Goal: Transaction & Acquisition: Purchase product/service

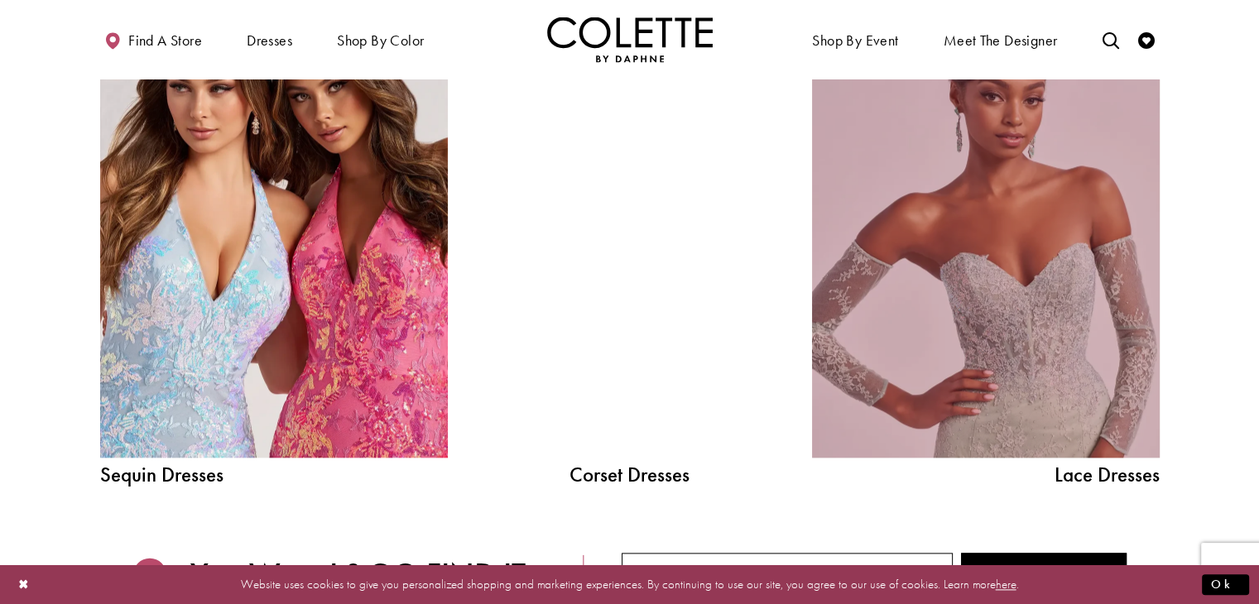
scroll to position [1821, 0]
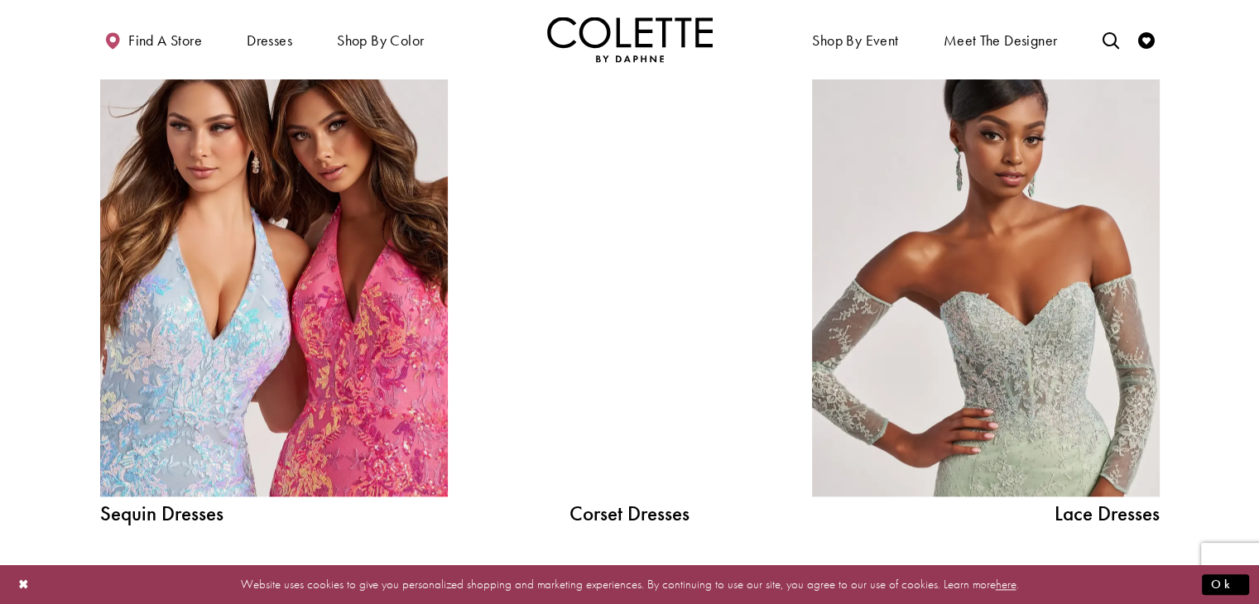
click at [637, 296] on div at bounding box center [630, 277] width 248 height 439
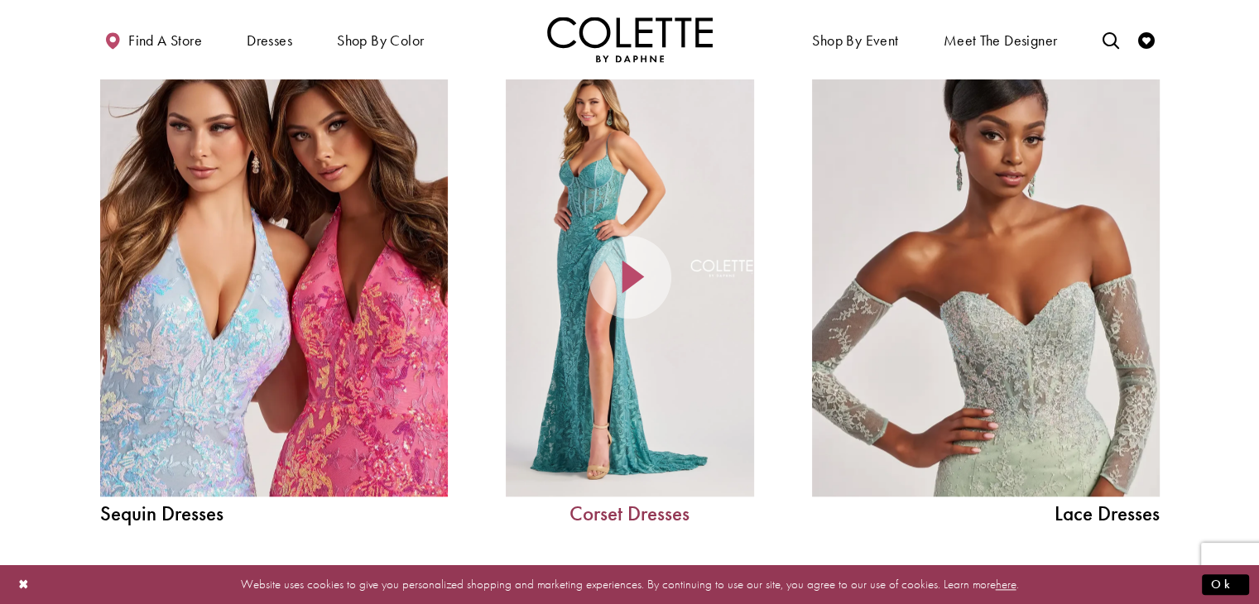
click at [586, 508] on link "Corset Dresses" at bounding box center [630, 513] width 248 height 21
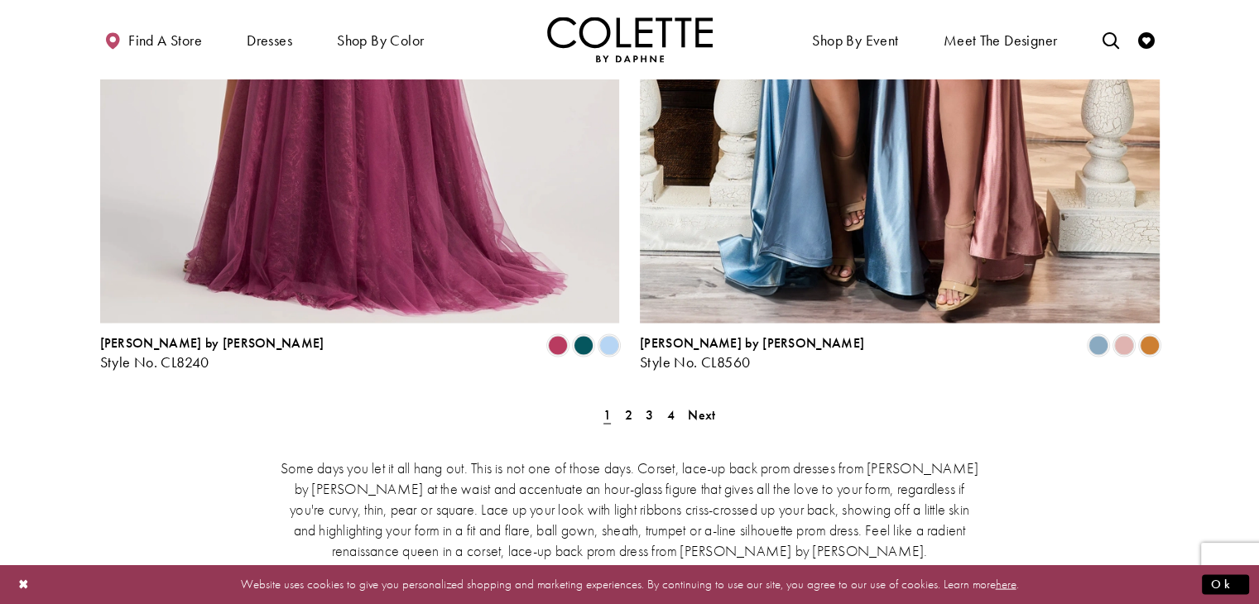
scroll to position [3146, 0]
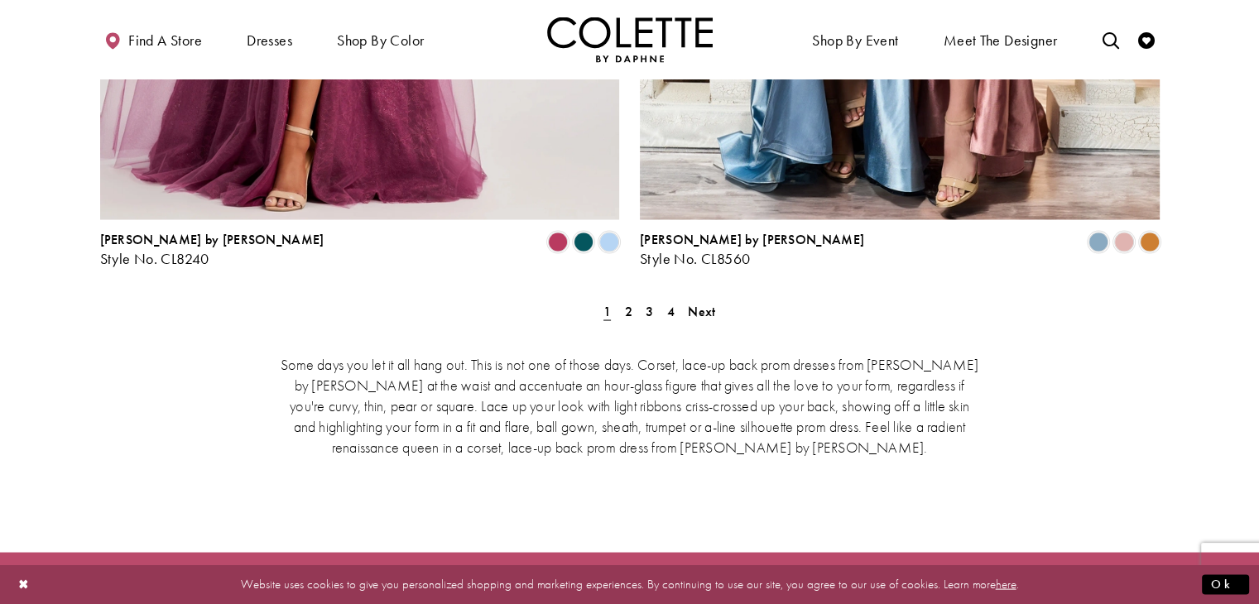
click at [625, 318] on div "Some days you let it all hang out. This is not one of those days. Corset, lace-…" at bounding box center [630, 404] width 1060 height 172
click at [628, 302] on span "2" at bounding box center [628, 310] width 7 height 17
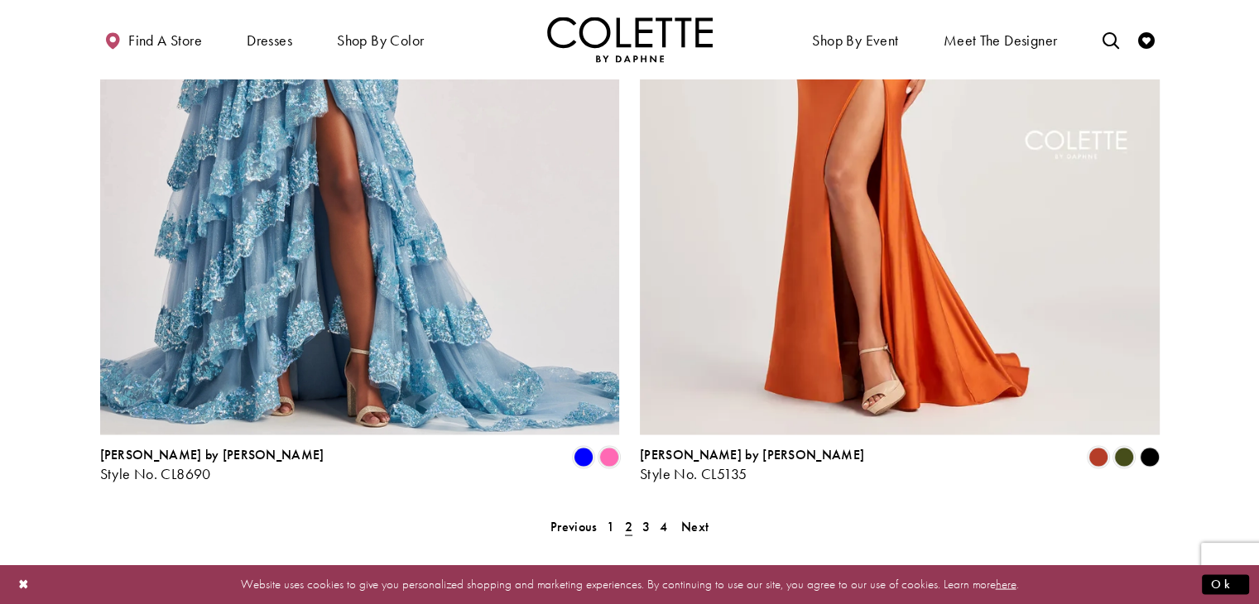
scroll to position [3070, 0]
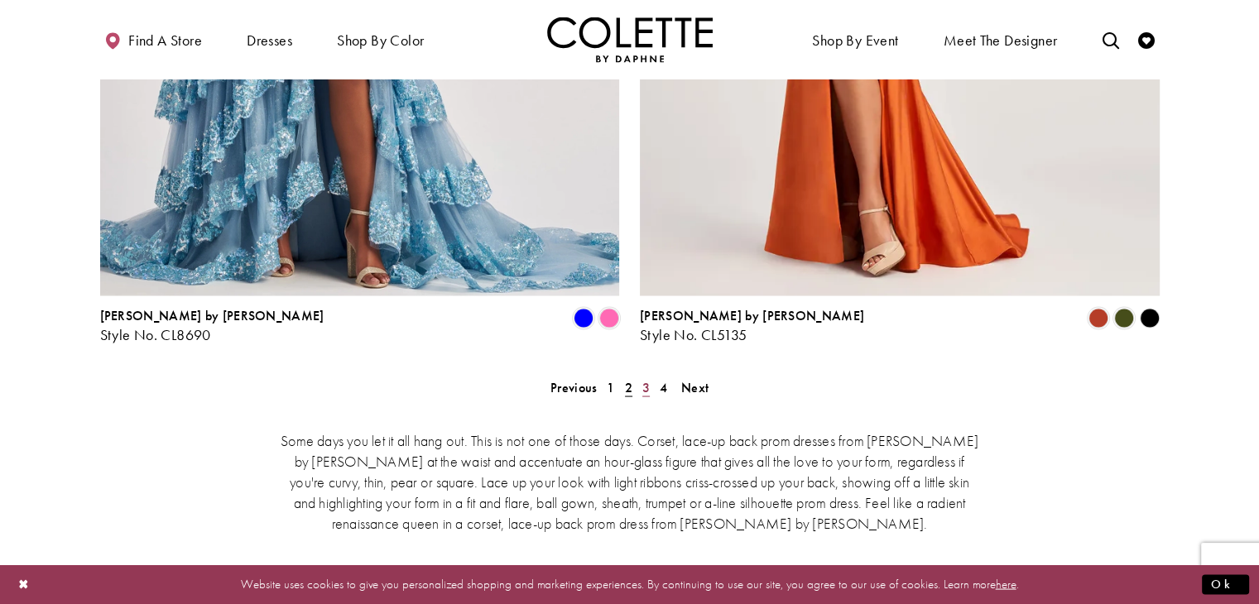
click at [646, 378] on span "3" at bounding box center [645, 386] width 7 height 17
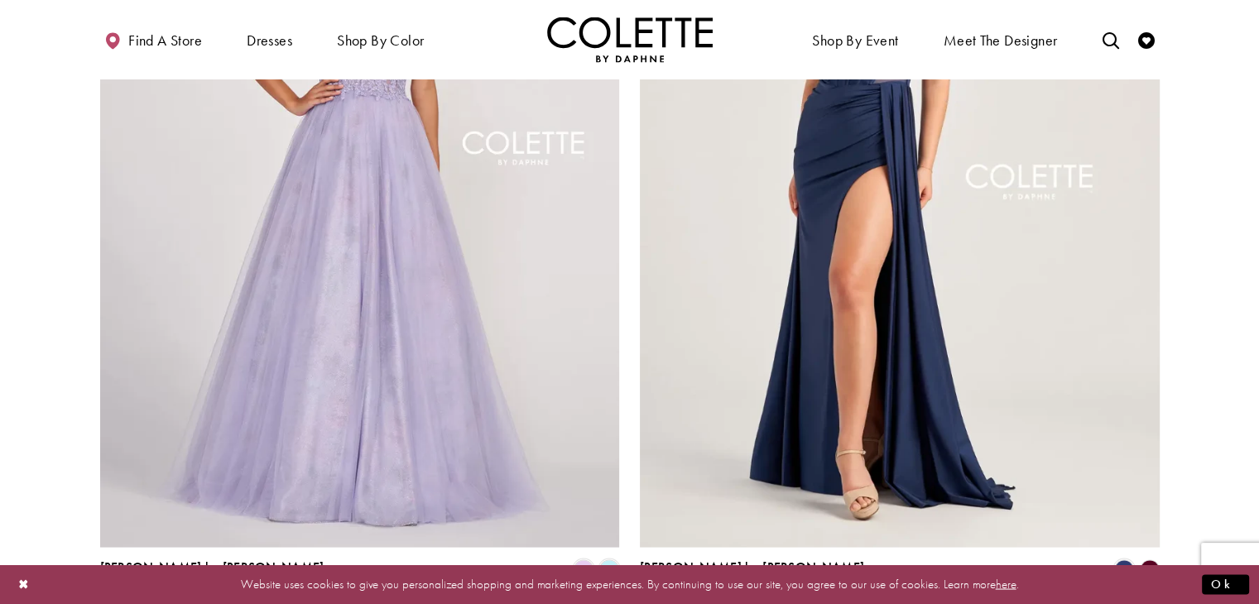
scroll to position [3070, 0]
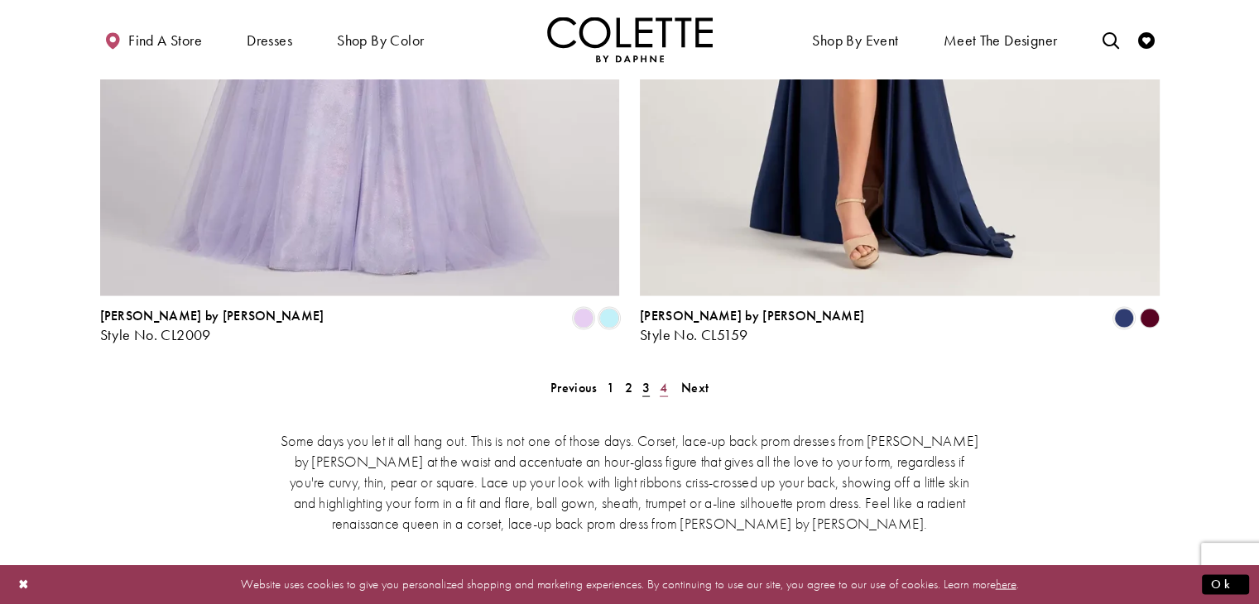
click at [664, 378] on span "4" at bounding box center [663, 386] width 7 height 17
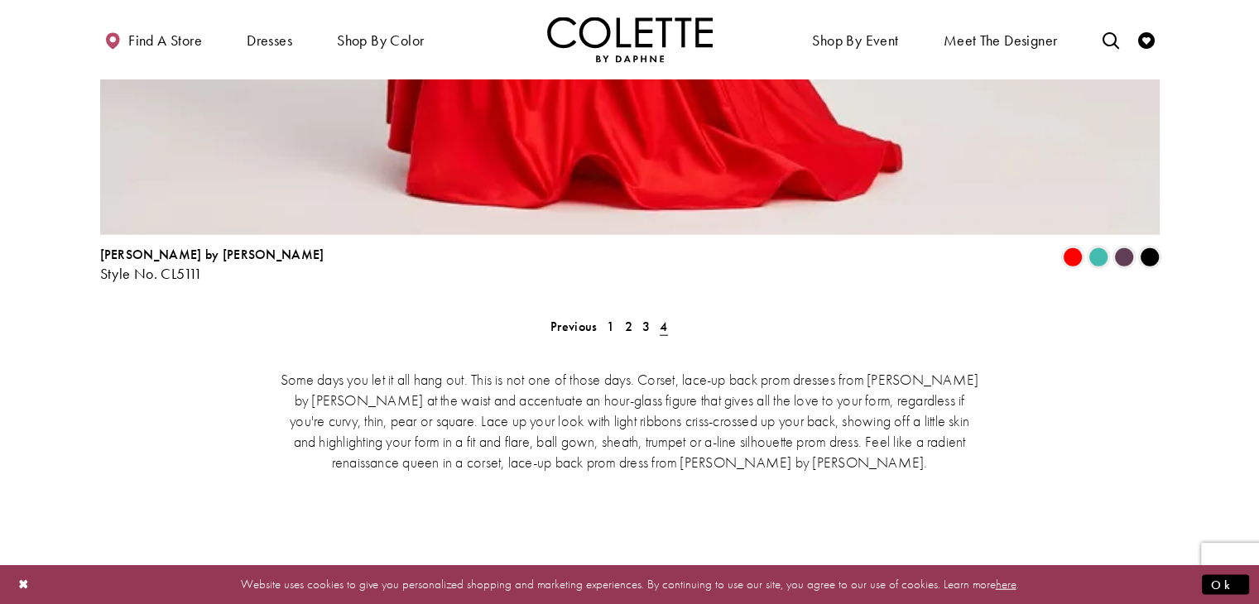
scroll to position [3815, 0]
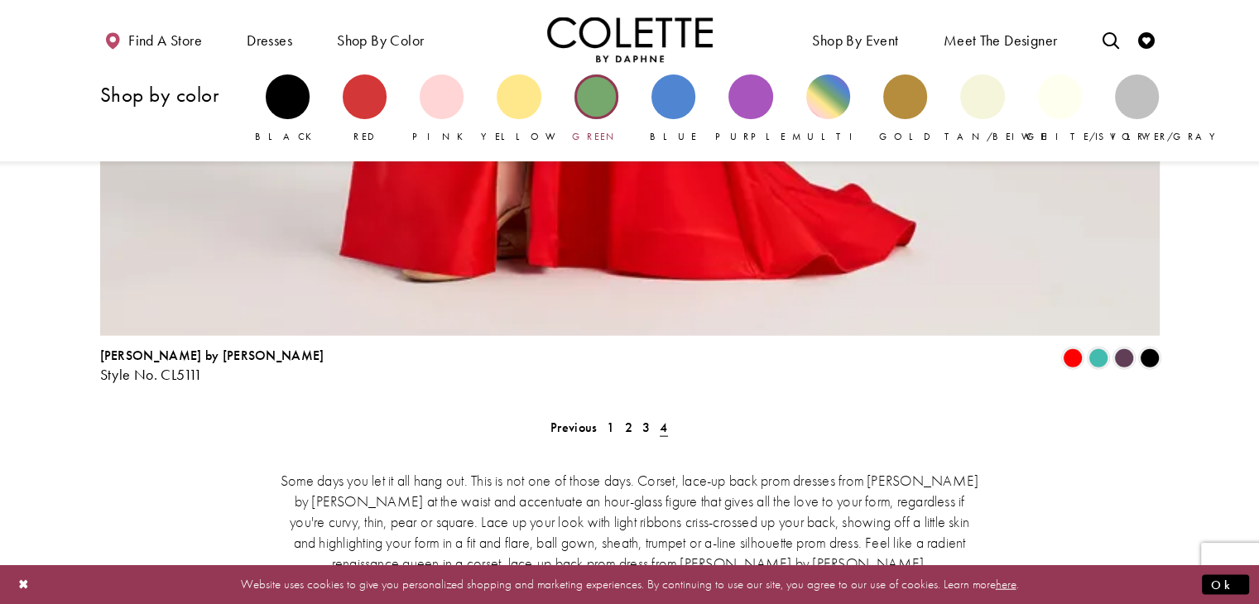
click at [583, 87] on div "Primary block" at bounding box center [597, 97] width 44 height 44
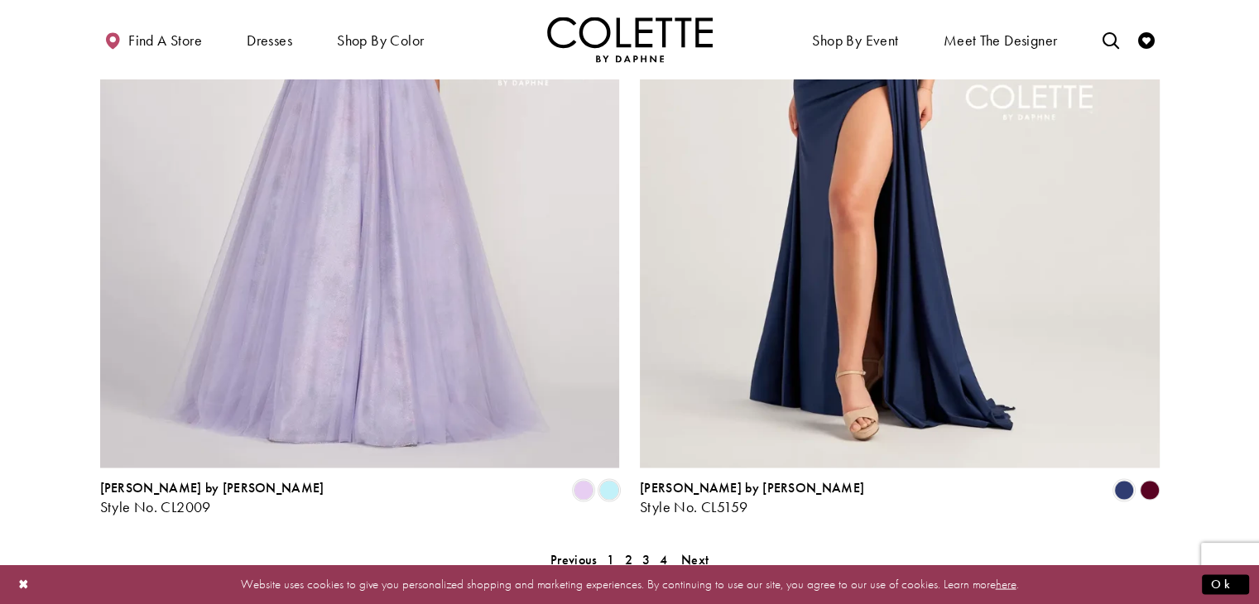
scroll to position [2981, 0]
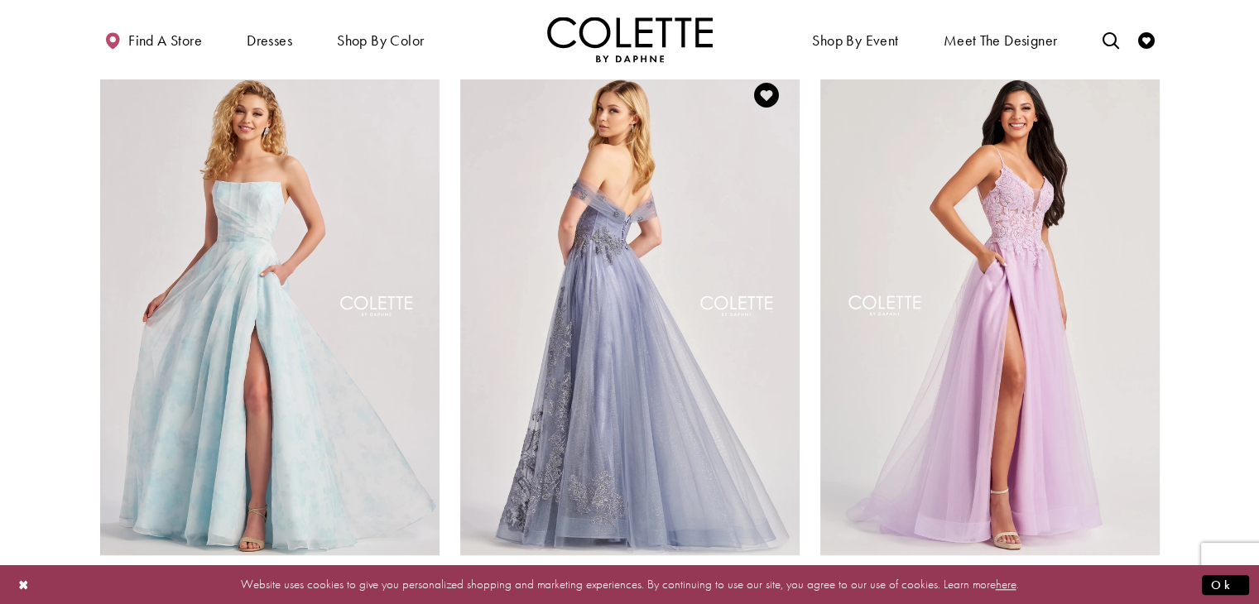
scroll to position [1331, 0]
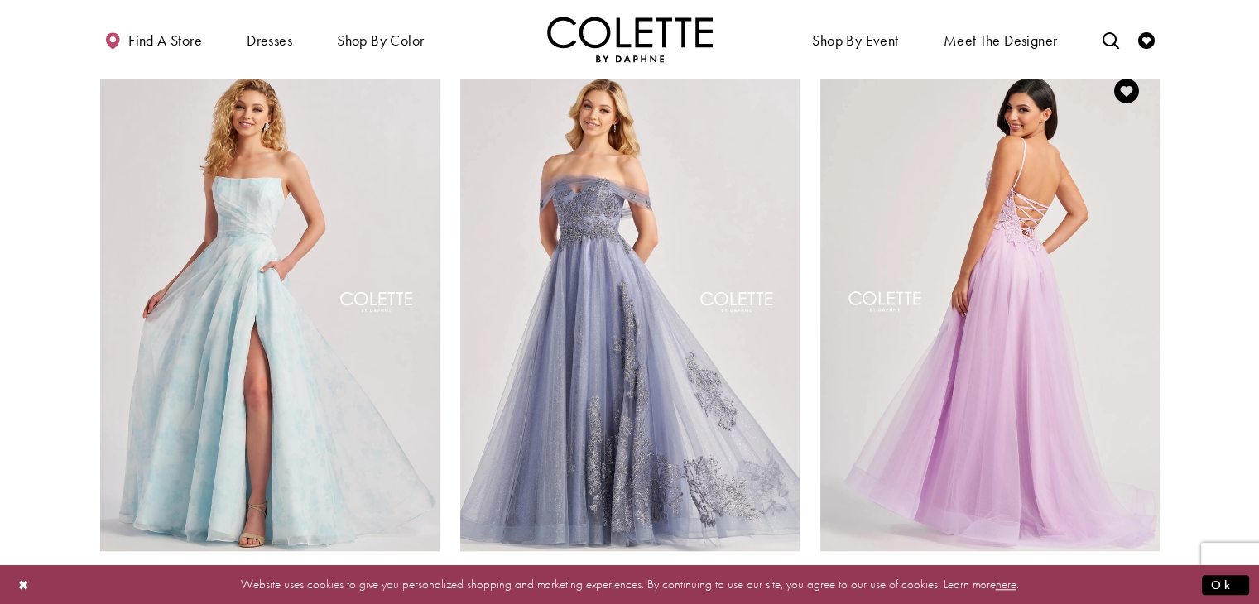
click at [869, 236] on img "Visit Colette by Daphne Style No. CL8100 Page" at bounding box center [989, 304] width 339 height 493
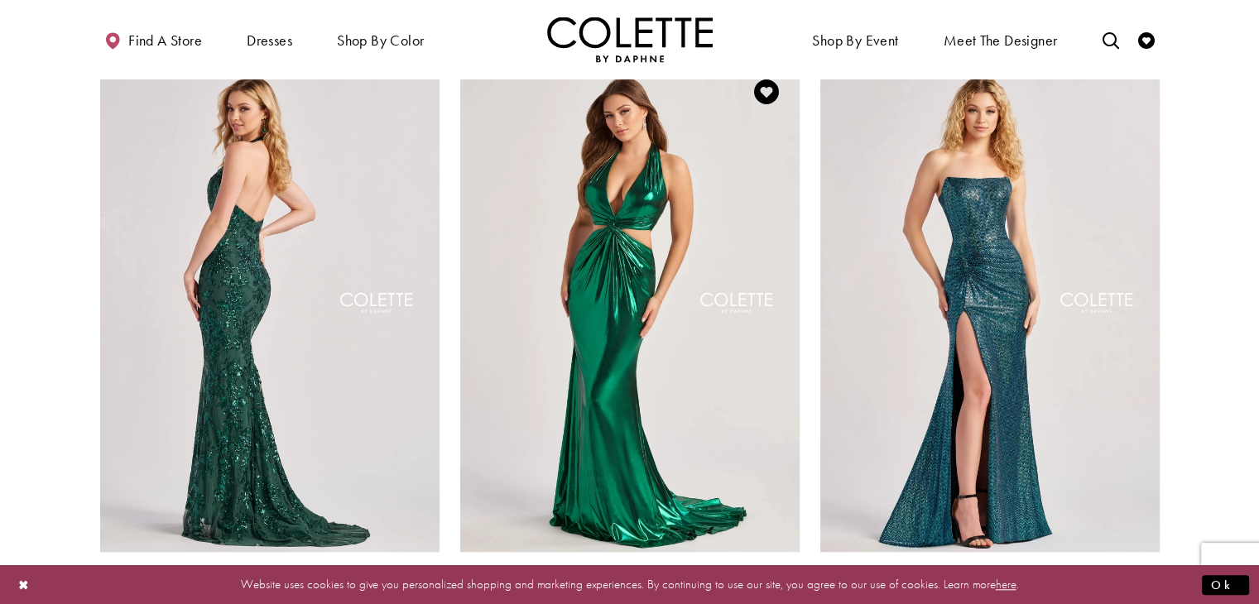
scroll to position [1408, 0]
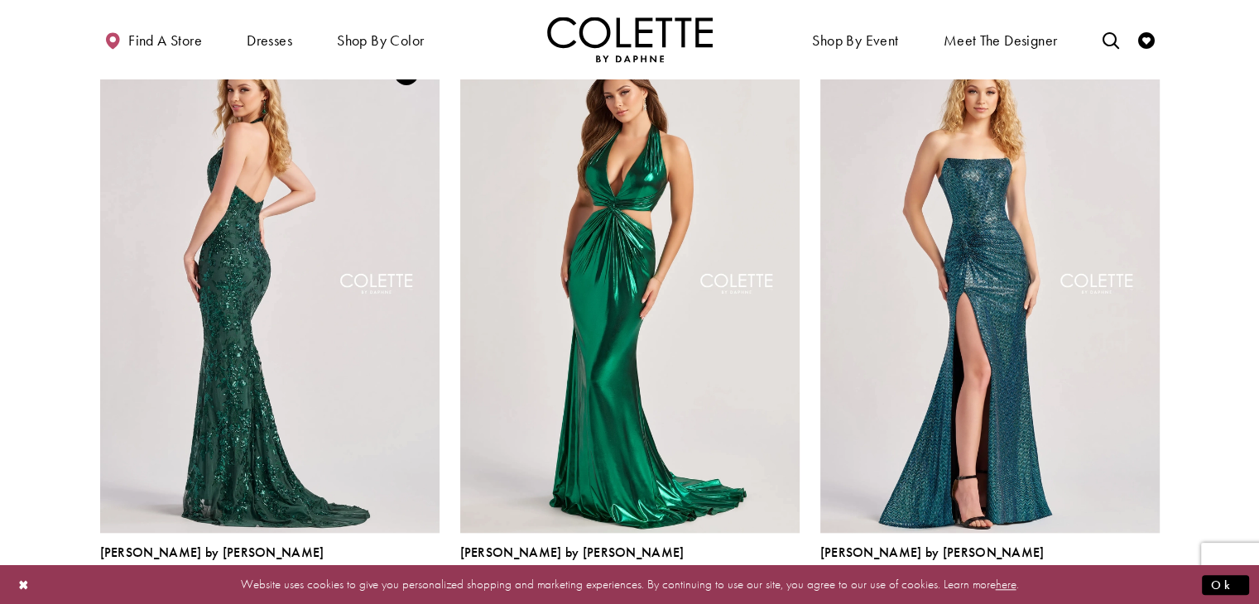
click at [222, 251] on img "Visit Colette by Daphne Style No. CL8495 Page" at bounding box center [269, 286] width 339 height 493
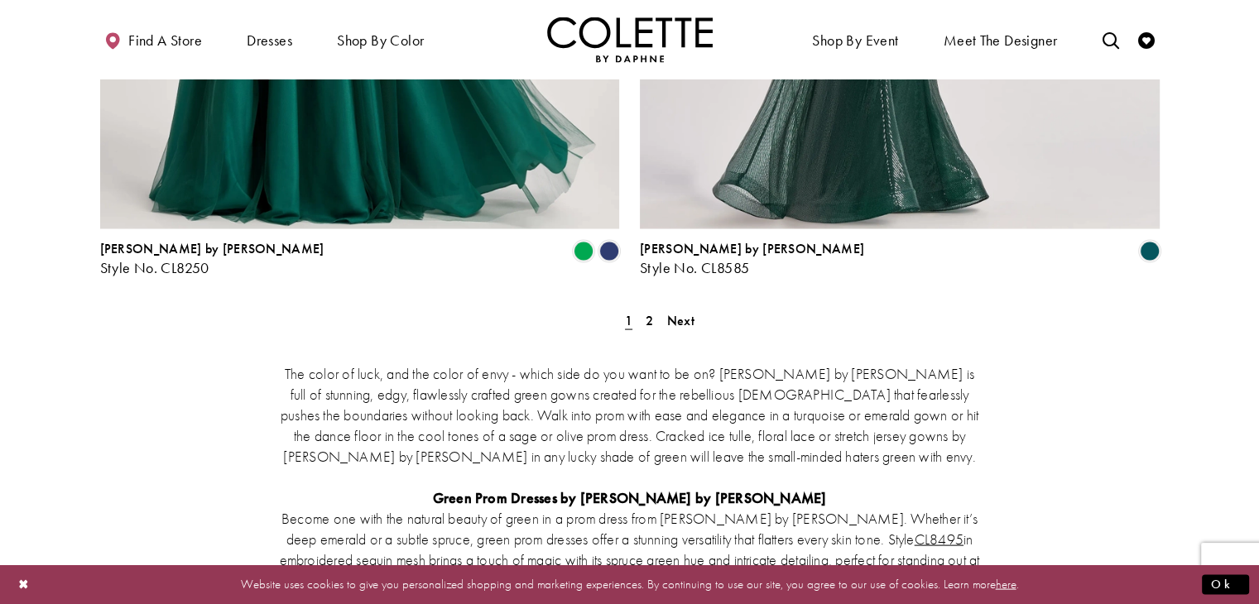
scroll to position [3063, 0]
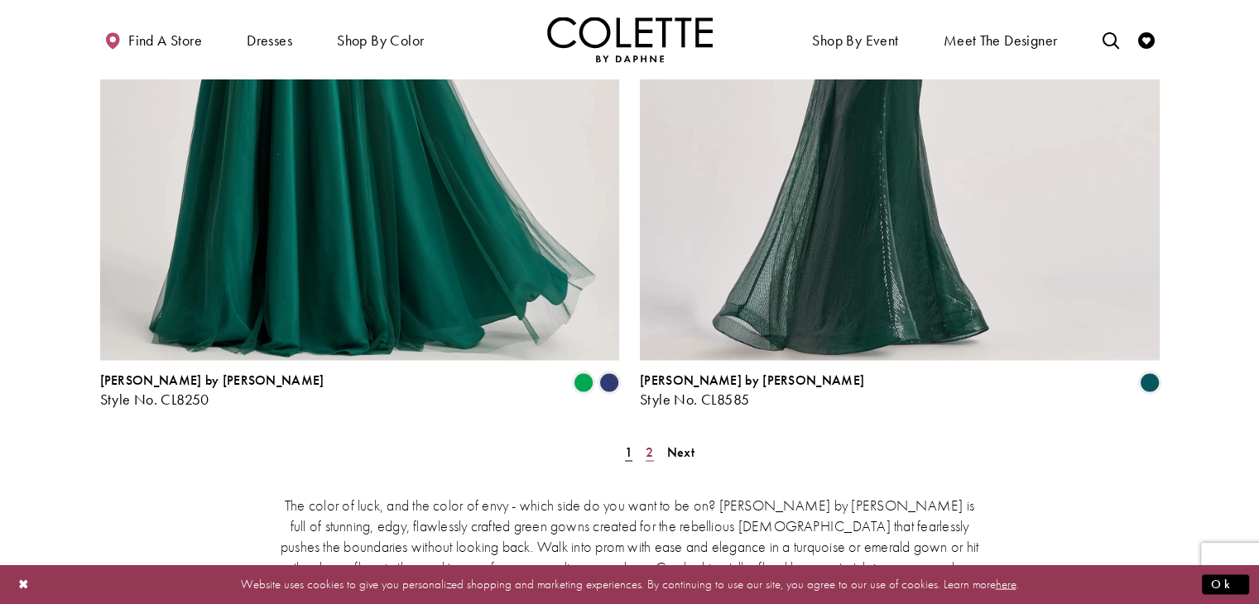
click at [641, 440] on link "2" at bounding box center [649, 452] width 17 height 24
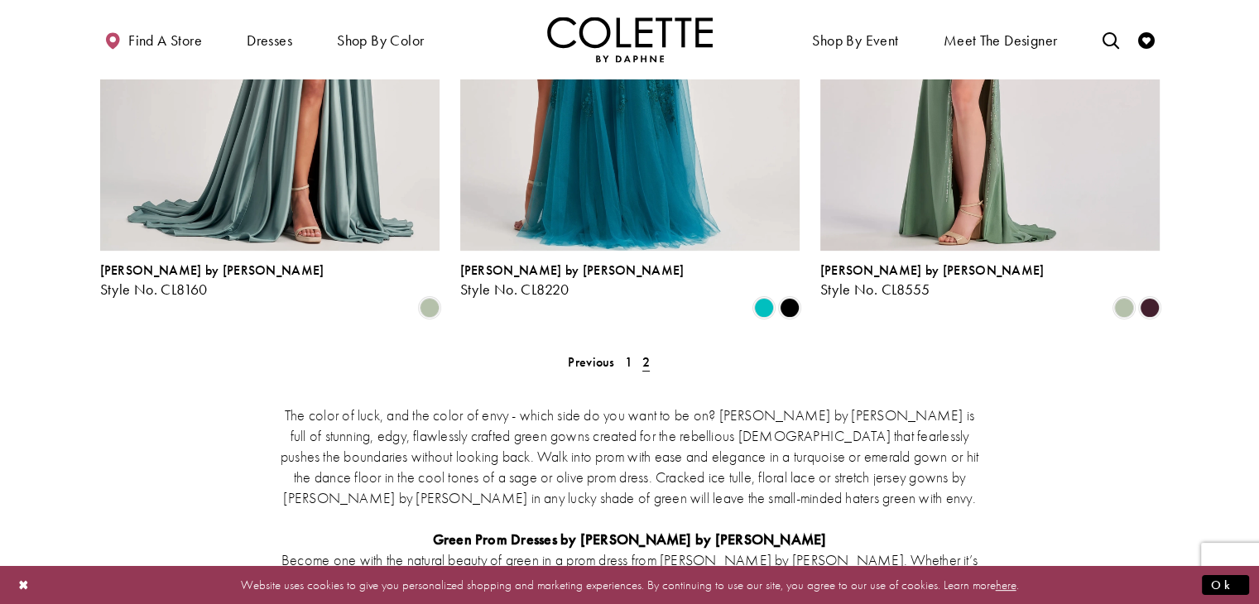
scroll to position [338, 0]
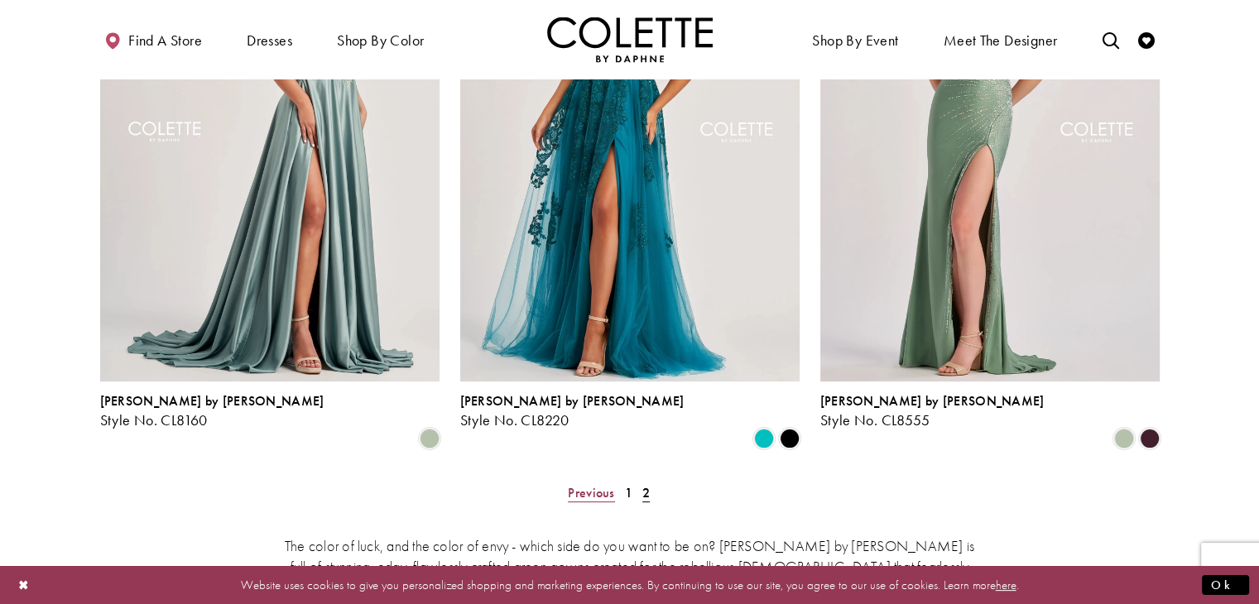
click at [595, 484] on span "Previous" at bounding box center [591, 492] width 46 height 17
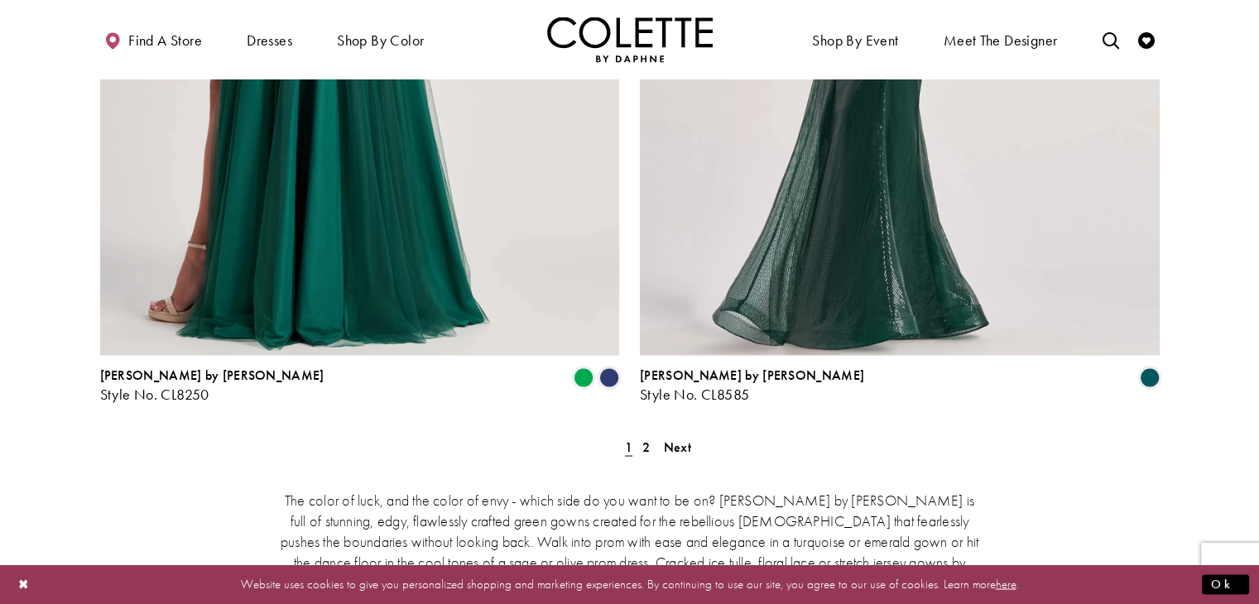
scroll to position [3070, 0]
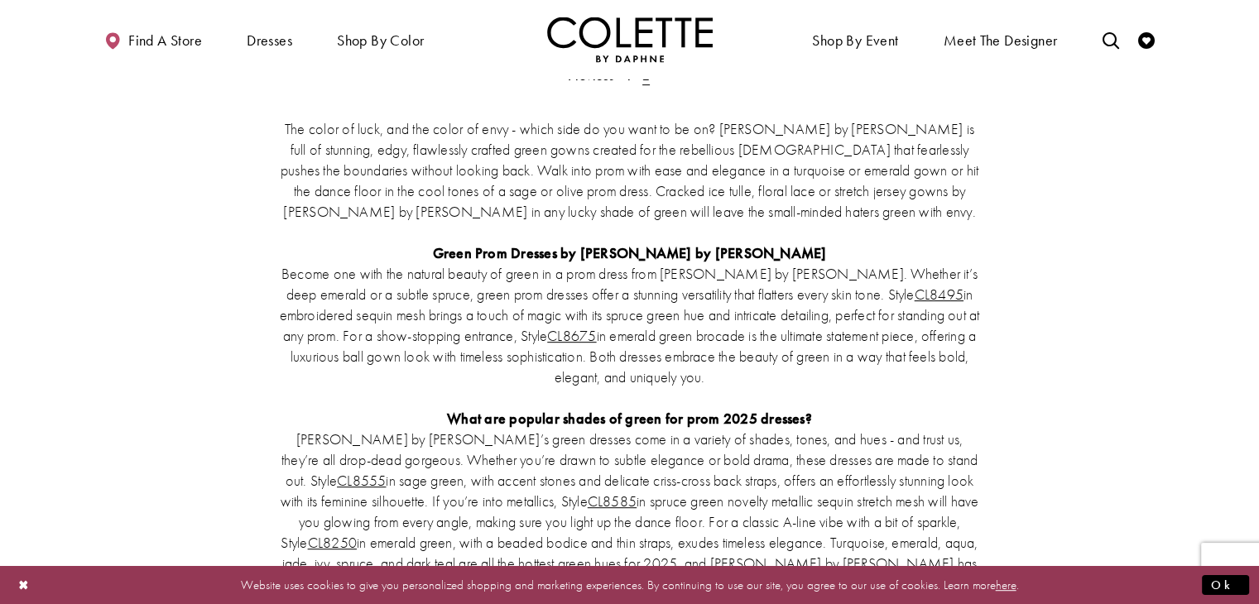
scroll to position [835, 0]
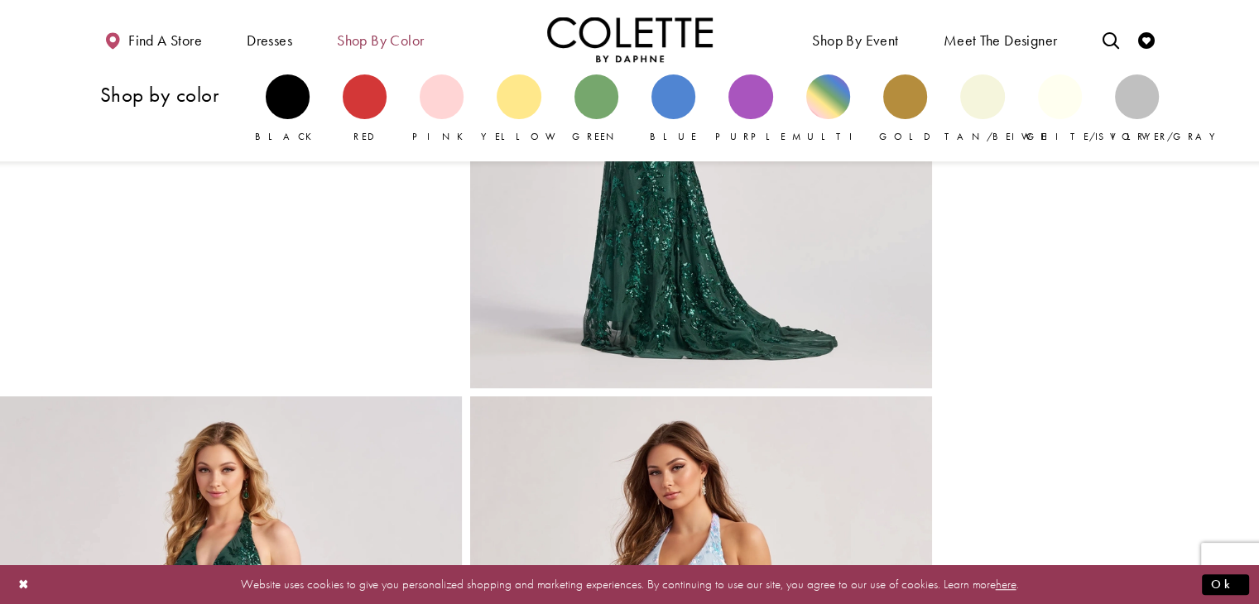
scroll to position [911, 0]
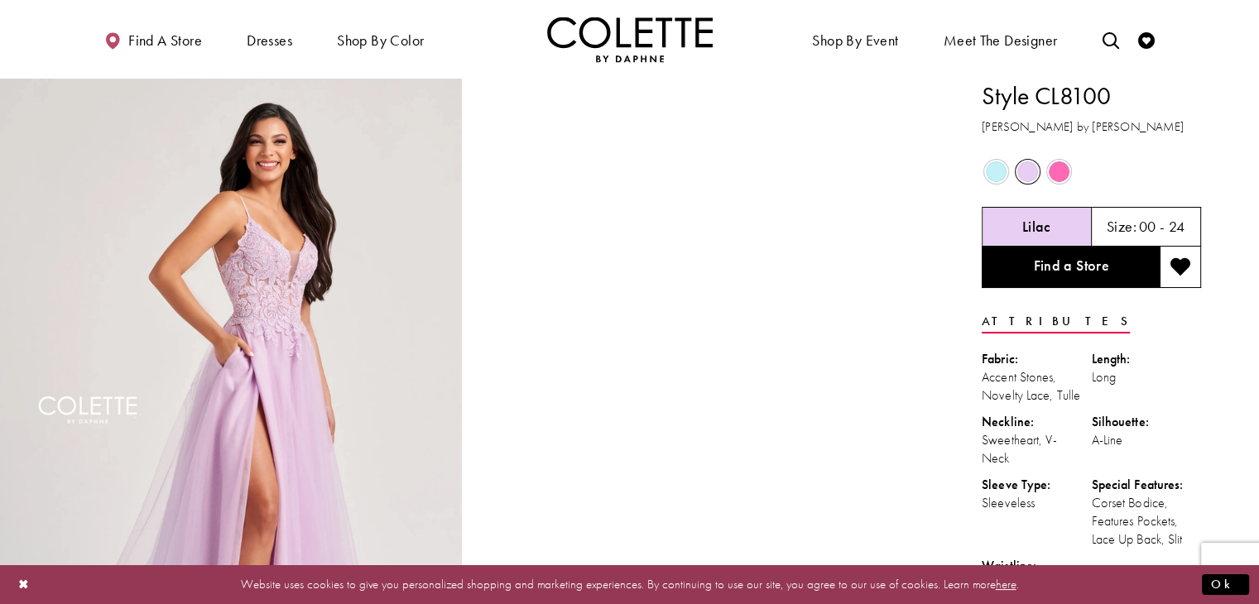
click at [1053, 219] on div "Lilac" at bounding box center [1037, 227] width 110 height 40
click at [1052, 171] on span "Product color controls state depends on size chosen" at bounding box center [1059, 171] width 21 height 21
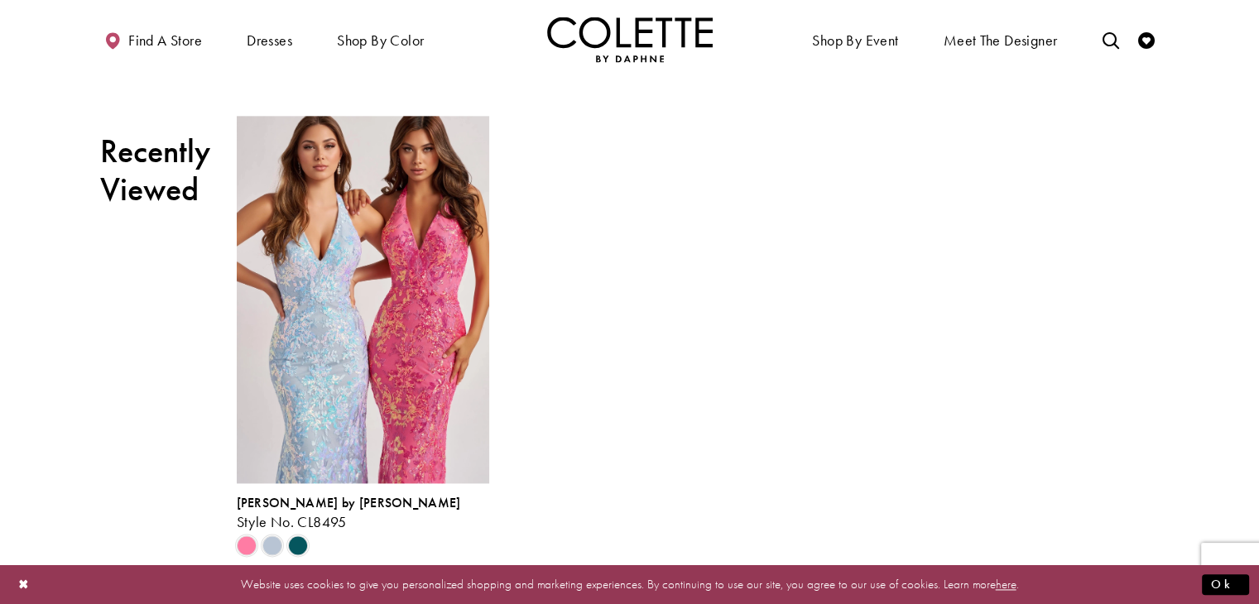
scroll to position [2025, 0]
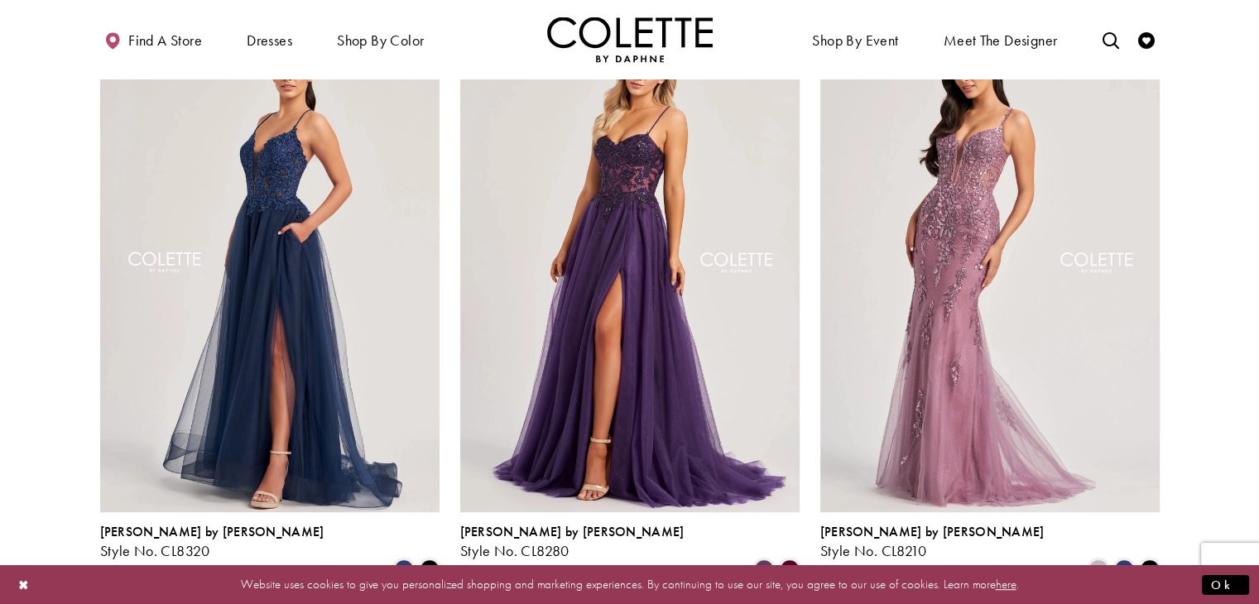
scroll to position [662, 0]
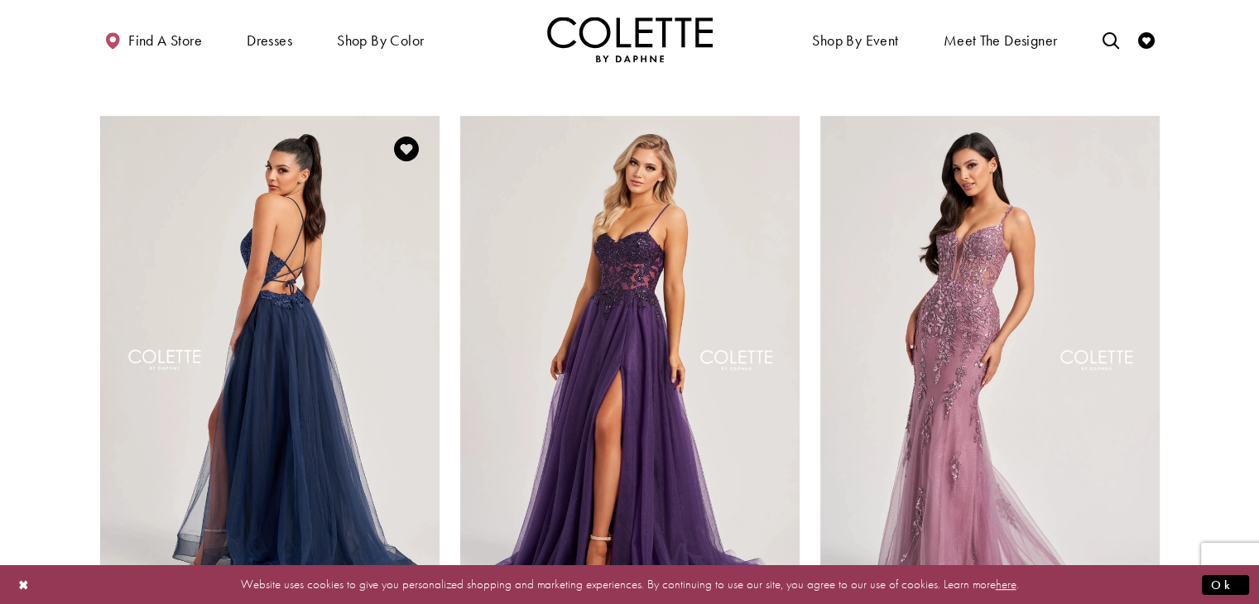
click at [347, 213] on img "Visit Colette by Daphne Style No. CL8320 Page" at bounding box center [269, 362] width 339 height 493
